Goal: Obtain resource: Obtain resource

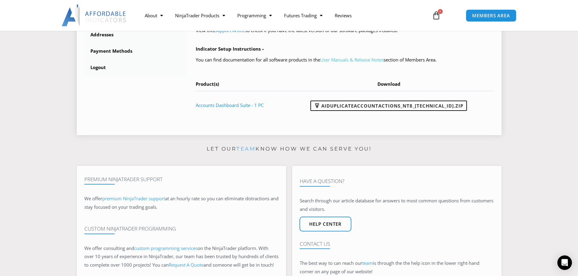
click at [353, 60] on link "User Manuals & Release Notes" at bounding box center [351, 60] width 63 height 6
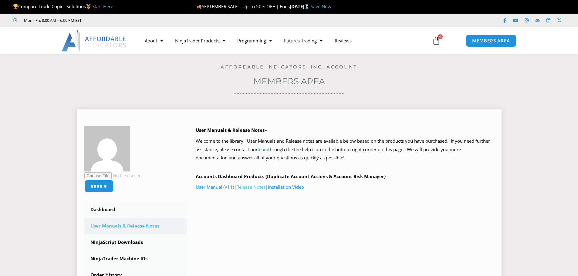
click at [259, 188] on link "Release Notes" at bounding box center [250, 187] width 29 height 6
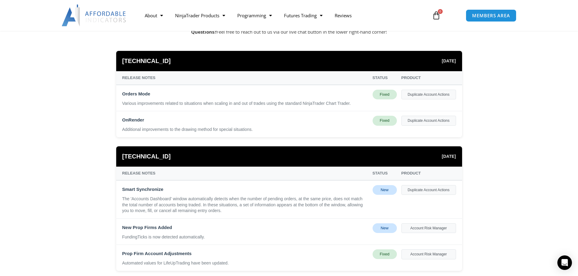
scroll to position [91, 0]
